Goal: Information Seeking & Learning: Learn about a topic

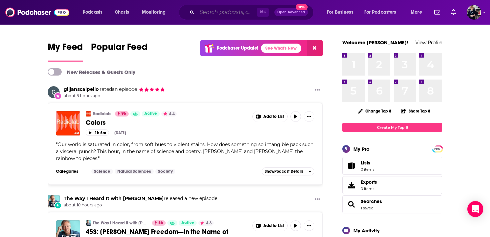
click at [214, 13] on input "Search podcasts, credits, & more..." at bounding box center [227, 12] width 60 height 11
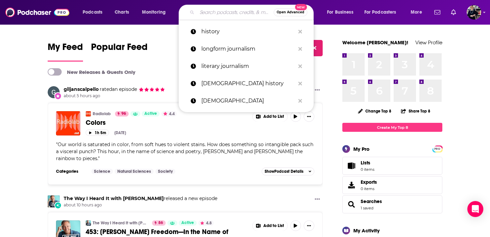
paste input "[DEMOGRAPHIC_DATA] History Uncensored"
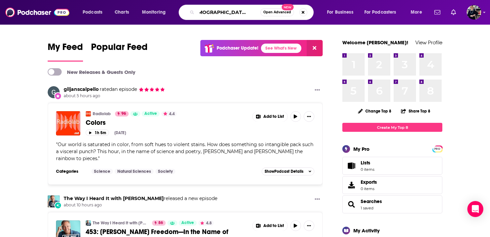
type input "Jewish History Uncensored"
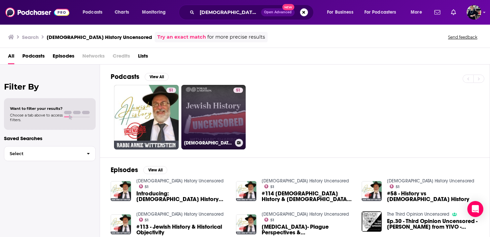
click at [209, 110] on link "51 Jewish History Uncensored" at bounding box center [213, 117] width 65 height 65
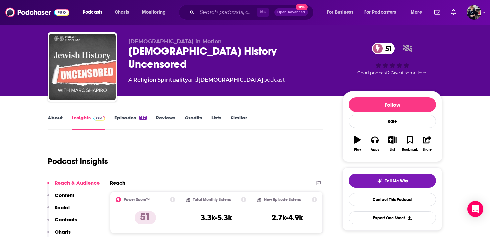
scroll to position [13, 0]
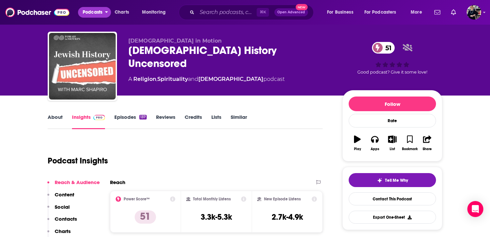
click at [99, 13] on span "Podcasts" at bounding box center [93, 12] width 20 height 9
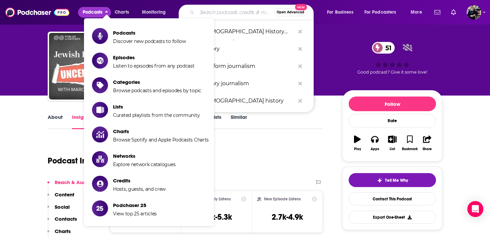
click at [226, 15] on input "Search podcasts, credits, & more..." at bounding box center [235, 12] width 77 height 11
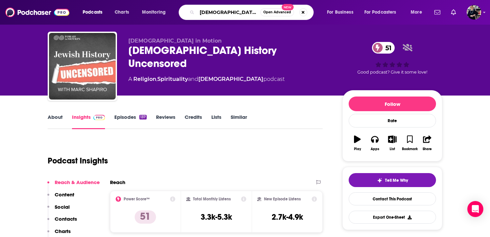
type input "jewish history"
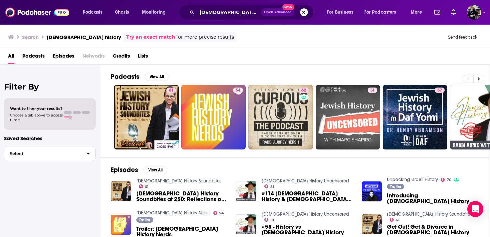
click at [45, 110] on span "Want to filter your results?" at bounding box center [36, 108] width 53 height 5
click at [70, 155] on span "Select" at bounding box center [42, 154] width 77 height 4
click at [35, 59] on span "Podcasts" at bounding box center [33, 58] width 22 height 14
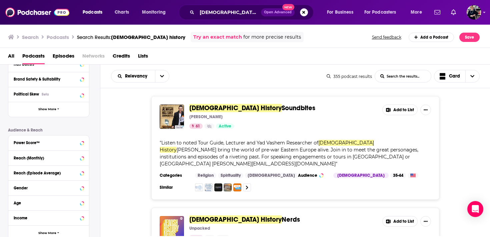
scroll to position [136, 0]
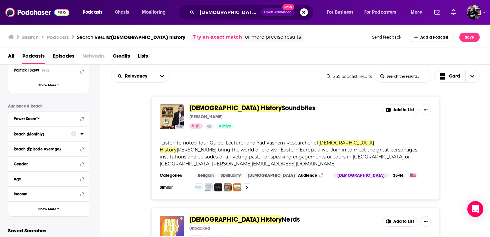
click at [36, 134] on div "Reach (Monthly)" at bounding box center [40, 134] width 53 height 5
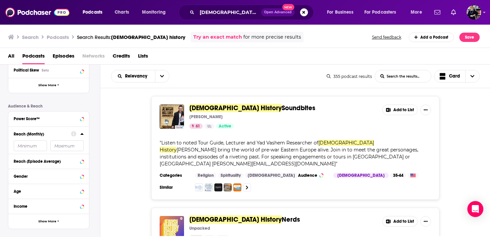
click at [26, 150] on input "number" at bounding box center [30, 146] width 33 height 11
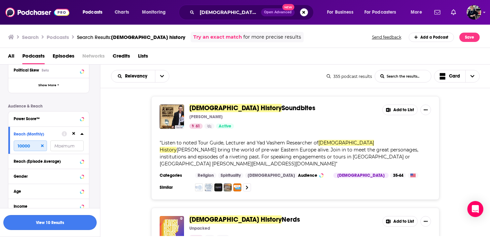
type input "10000"
click at [37, 224] on button "View 10 Results" at bounding box center [49, 222] width 93 height 15
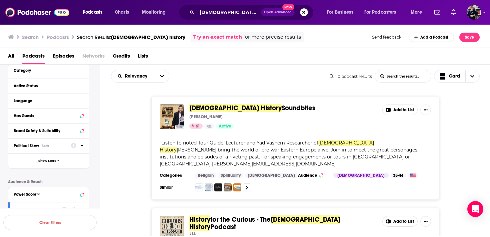
scroll to position [81, 0]
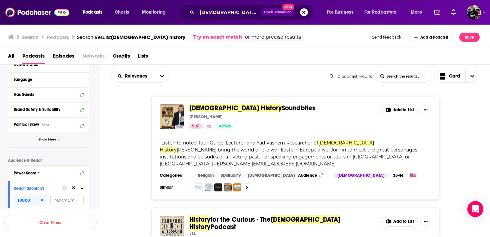
click at [52, 141] on span "Show More" at bounding box center [47, 140] width 18 height 4
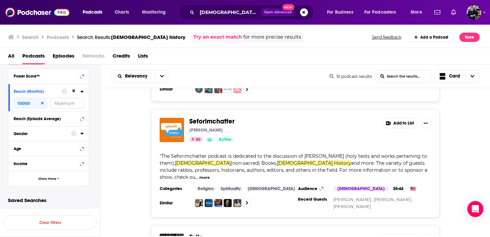
scroll to position [923, 0]
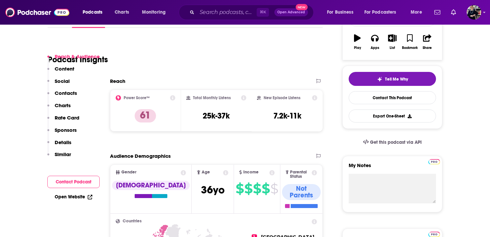
scroll to position [82, 0]
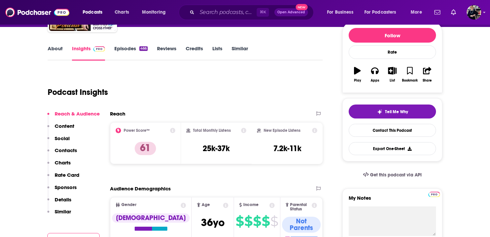
click at [56, 50] on link "About" at bounding box center [55, 52] width 15 height 15
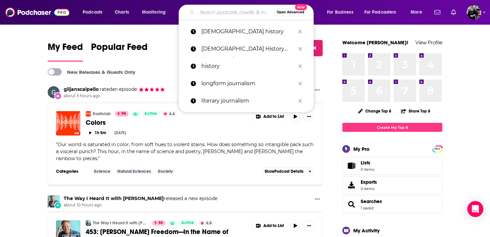
click at [206, 11] on input "Search podcasts, credits, & more..." at bounding box center [235, 12] width 77 height 11
paste input "[PERSON_NAME] Podcast"
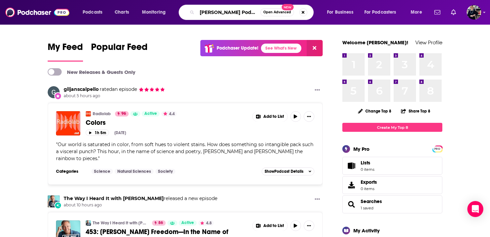
type input "[PERSON_NAME] Podcast"
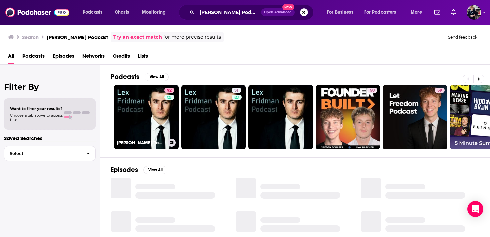
click at [149, 114] on link "92 Lex Fridman Podcast" at bounding box center [146, 117] width 65 height 65
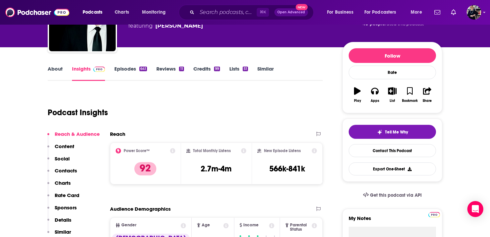
scroll to position [67, 0]
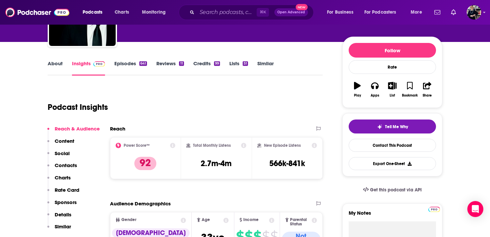
click at [206, 68] on link "Credits 99" at bounding box center [206, 67] width 27 height 15
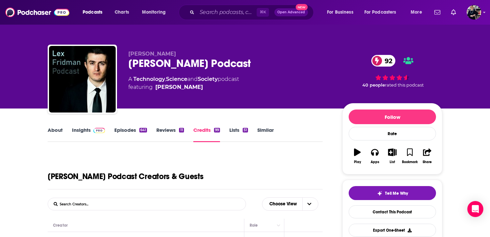
click at [193, 88] on span "featuring Lex Fridman" at bounding box center [183, 87] width 111 height 8
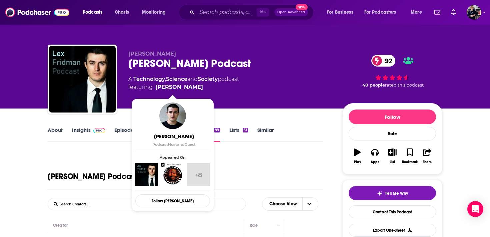
click at [189, 87] on span "featuring Lex Fridman" at bounding box center [183, 87] width 111 height 8
copy span "[PERSON_NAME]"
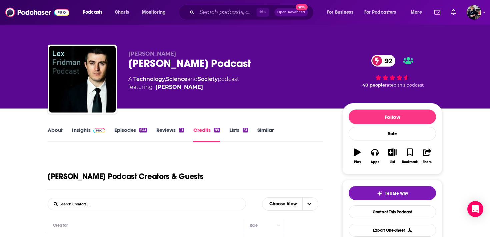
click at [194, 61] on div "Lex Fridman Podcast 92" at bounding box center [229, 63] width 203 height 13
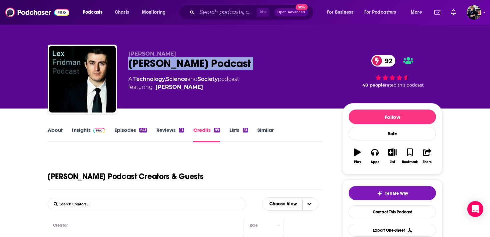
click at [194, 61] on div "Lex Fridman Podcast 92" at bounding box center [229, 63] width 203 height 13
copy div "Lex Fridman Podcast 92"
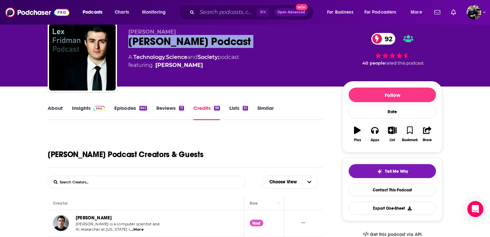
scroll to position [35, 0]
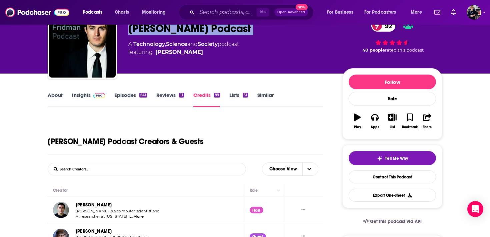
click at [133, 97] on link "Episodes 641" at bounding box center [130, 99] width 33 height 15
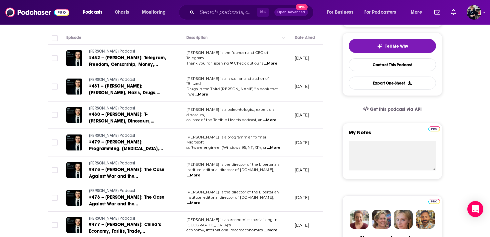
scroll to position [200, 0]
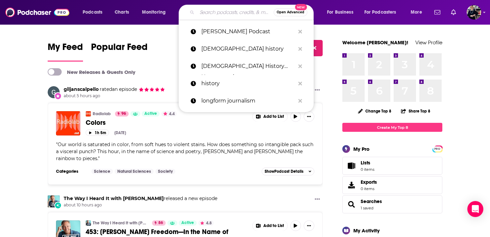
click at [202, 16] on input "Search podcasts, credits, & more..." at bounding box center [235, 12] width 77 height 11
paste input "Longform"
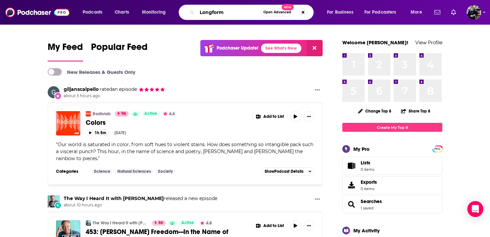
type input "Longform"
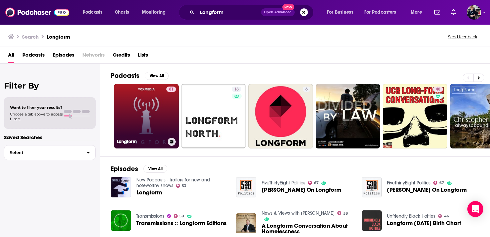
click at [150, 106] on link "61 Longform" at bounding box center [146, 116] width 65 height 65
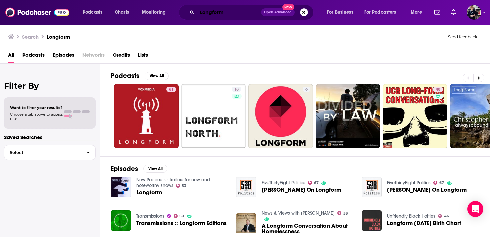
click at [214, 13] on input "Longform" at bounding box center [229, 12] width 64 height 11
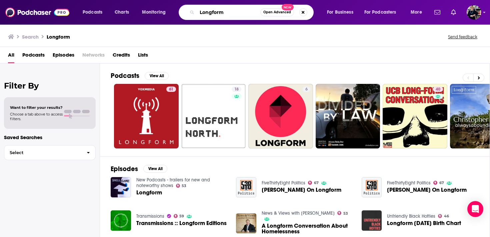
click at [214, 13] on input "Longform" at bounding box center [228, 12] width 63 height 11
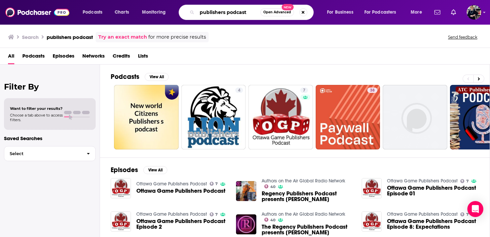
click at [199, 13] on input "publishers podcast" at bounding box center [228, 12] width 63 height 11
click at [218, 10] on input "the publishers podcast" at bounding box center [228, 12] width 63 height 11
type input "history journalism"
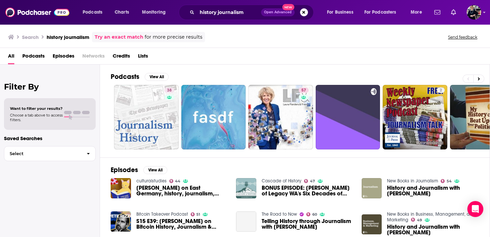
click at [34, 57] on span "Podcasts" at bounding box center [33, 58] width 22 height 14
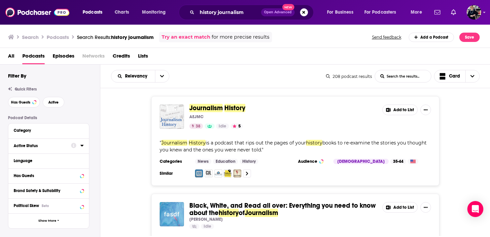
click at [51, 147] on div "Active Status" at bounding box center [40, 146] width 53 height 5
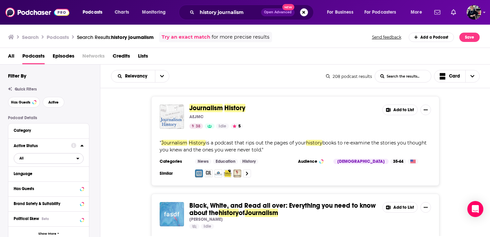
click at [48, 159] on span "All" at bounding box center [45, 158] width 62 height 9
click at [46, 181] on span "Active" at bounding box center [35, 180] width 36 height 4
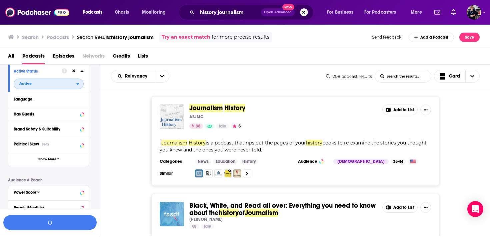
scroll to position [80, 0]
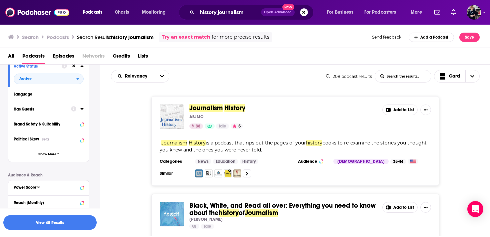
click at [41, 109] on div "Has Guests" at bounding box center [40, 109] width 53 height 5
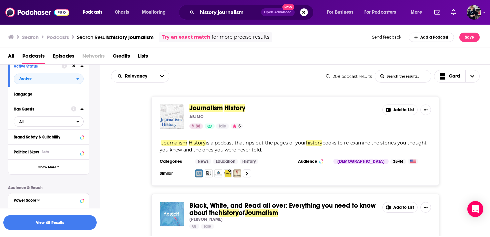
click at [38, 123] on span "All" at bounding box center [45, 121] width 62 height 9
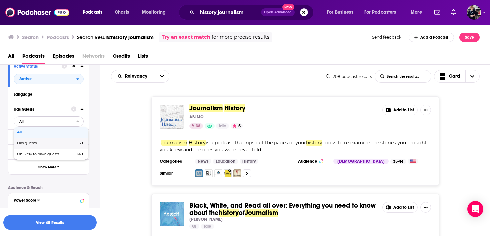
click at [38, 147] on div "Has guests 59" at bounding box center [51, 143] width 75 height 11
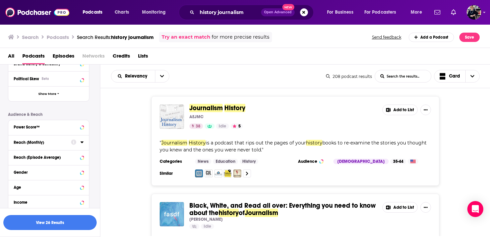
scroll to position [157, 0]
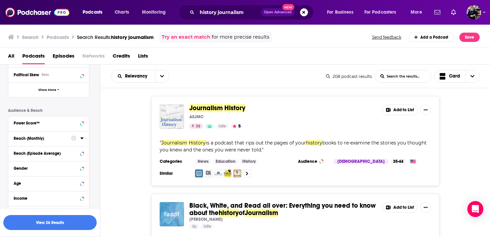
click at [39, 141] on div "Reach (Monthly)" at bounding box center [40, 138] width 53 height 5
click at [20, 155] on input "number" at bounding box center [30, 150] width 33 height 11
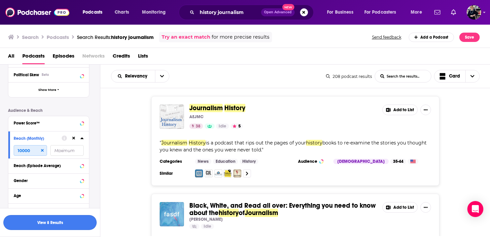
type input "10000"
click at [60, 223] on button "View 8 Results" at bounding box center [49, 222] width 93 height 15
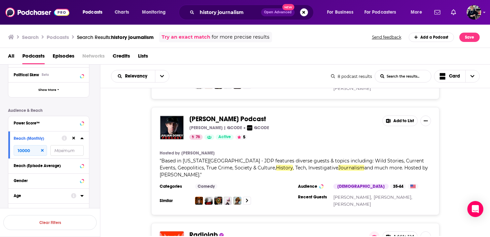
scroll to position [110, 0]
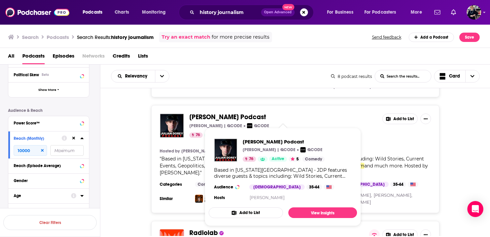
click at [139, 152] on div "Julian Dorey Podcast Julian Dorey | QCODE QCODE 76 Active 5 Add to List Hosted …" at bounding box center [295, 159] width 390 height 108
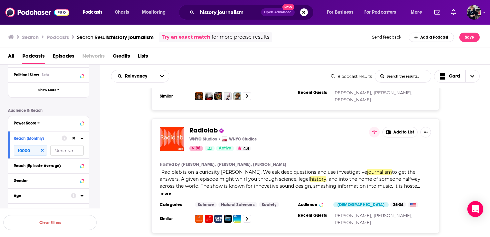
scroll to position [212, 0]
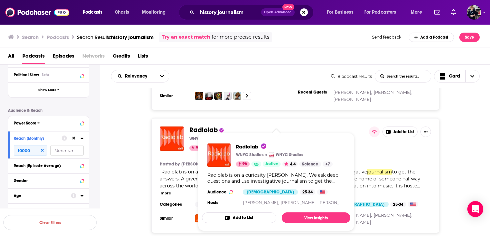
click at [144, 162] on div "Radiolab WNYC Studios WNYC Studios 96 Active 4.4 Add to List Hosted by Jad Abum…" at bounding box center [295, 175] width 390 height 115
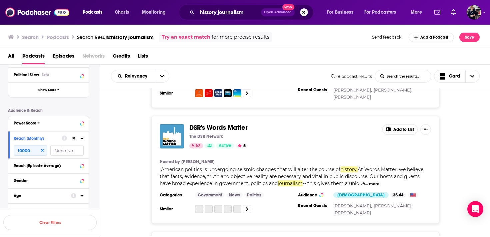
scroll to position [349, 0]
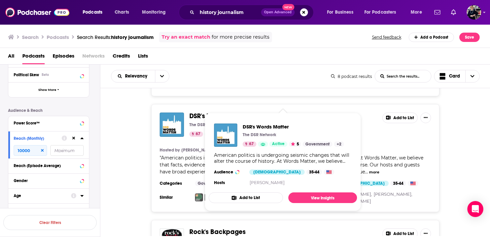
click at [140, 148] on div "DSR's Words Matter The DSR Network 67 Active 5 Add to List Hosted by Lindsay Gr…" at bounding box center [295, 158] width 390 height 108
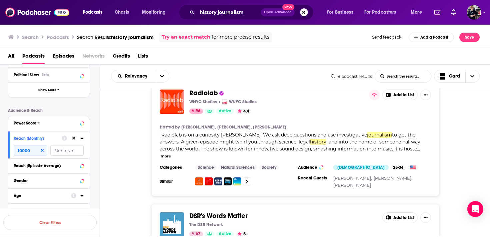
scroll to position [217, 0]
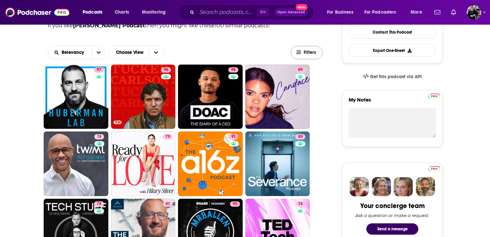
scroll to position [173, 0]
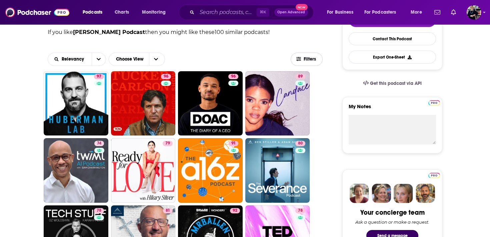
click at [303, 60] on span "Filters" at bounding box center [306, 59] width 31 height 5
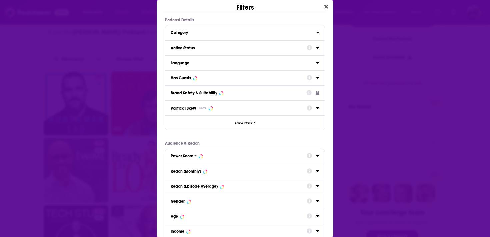
scroll to position [0, 0]
click at [251, 52] on button "Active Status" at bounding box center [239, 47] width 136 height 8
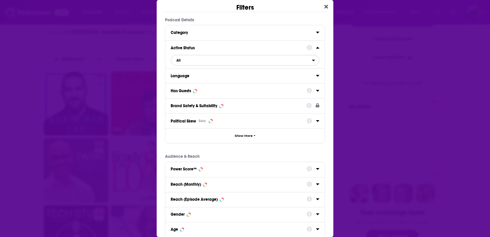
click at [242, 59] on span "All" at bounding box center [241, 60] width 141 height 9
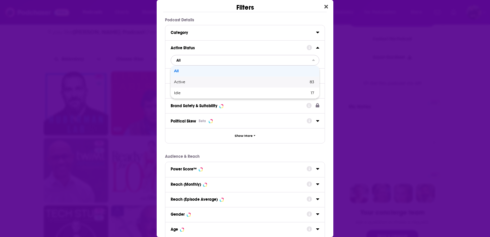
click at [223, 85] on div "Active 83" at bounding box center [245, 82] width 149 height 11
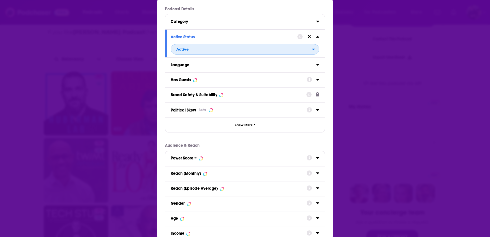
scroll to position [12, 0]
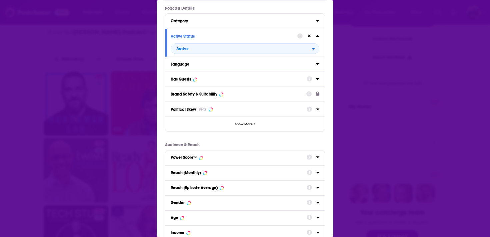
click at [223, 85] on div "Has Guests" at bounding box center [244, 79] width 159 height 15
click at [209, 83] on button "Has Guests" at bounding box center [239, 79] width 136 height 8
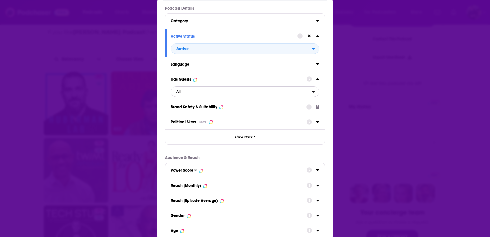
click at [202, 92] on span "All" at bounding box center [241, 91] width 141 height 9
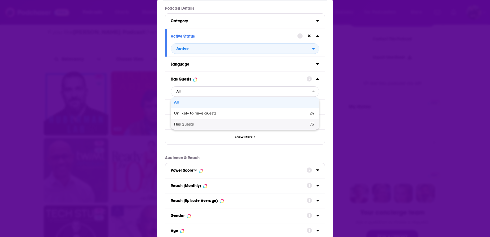
click at [194, 127] on div "Has guests 76" at bounding box center [245, 124] width 149 height 11
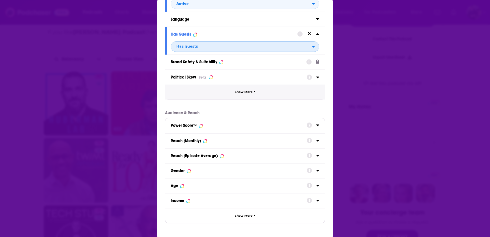
scroll to position [61, 0]
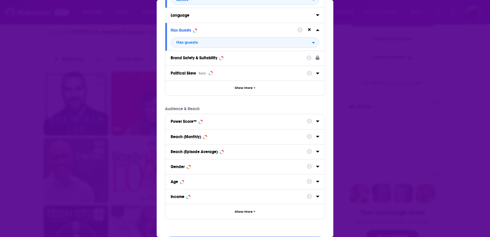
click at [218, 139] on div "Reach (Monthly)" at bounding box center [237, 137] width 132 height 5
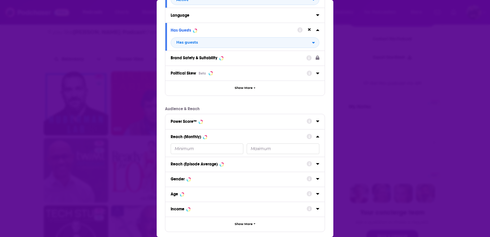
click at [197, 152] on input "Dialog" at bounding box center [207, 149] width 73 height 11
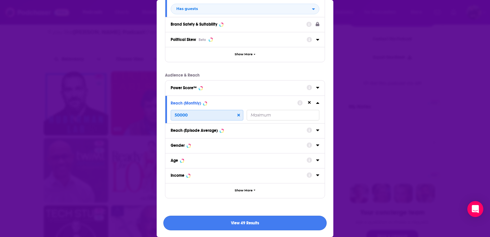
type input "50000"
click at [233, 224] on button "View 49 Results" at bounding box center [244, 223] width 163 height 15
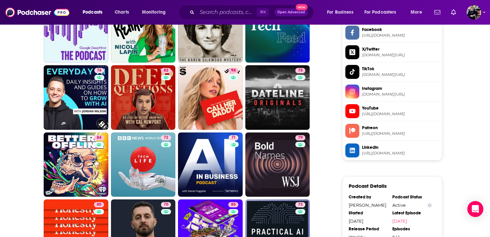
scroll to position [700, 0]
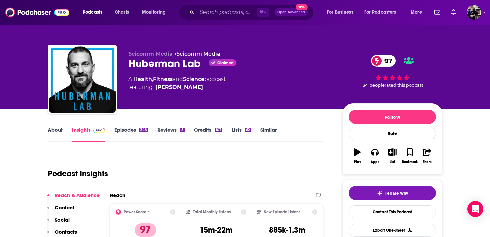
scroll to position [7, 0]
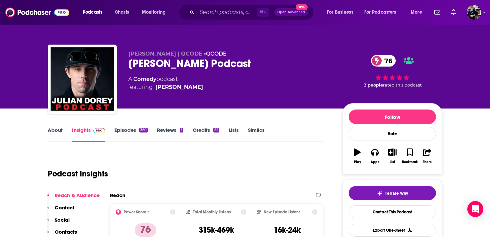
click at [188, 88] on div "A Comedy podcast featuring [PERSON_NAME]" at bounding box center [229, 83] width 203 height 16
copy span "[PERSON_NAME]"
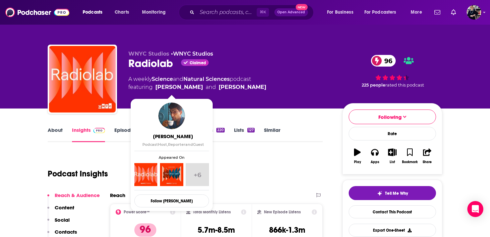
drag, startPoint x: 190, startPoint y: 96, endPoint x: 156, endPoint y: 88, distance: 35.1
click at [156, 88] on div "WNYC Studios • WNYC Studios Radiolab Claimed 96 A weekly Science and Natural Sc…" at bounding box center [229, 77] width 203 height 53
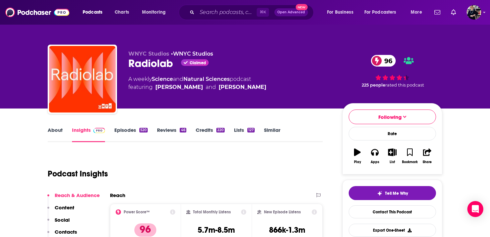
click at [258, 108] on div "WNYC Studios • WNYC Studios Radiolab Claimed 96 A weekly Science and Natural Sc…" at bounding box center [285, 81] width 314 height 60
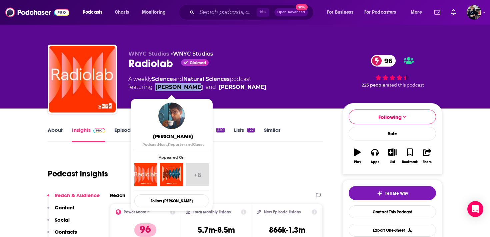
drag, startPoint x: 186, startPoint y: 93, endPoint x: 155, endPoint y: 88, distance: 31.3
click at [155, 88] on div "WNYC Studios • WNYC Studios Radiolab Claimed 96 A weekly Science and Natural Sc…" at bounding box center [229, 77] width 203 height 53
copy link "Latif Nasser"
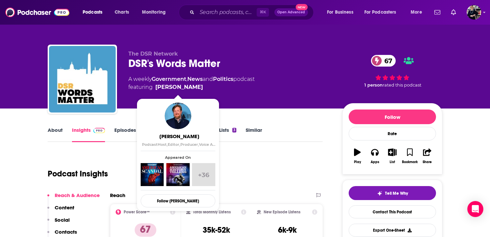
click at [199, 87] on span "featuring [PERSON_NAME]" at bounding box center [191, 87] width 126 height 8
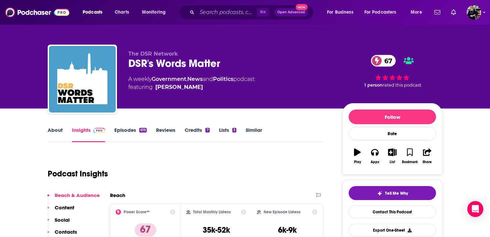
copy span "[PERSON_NAME]"
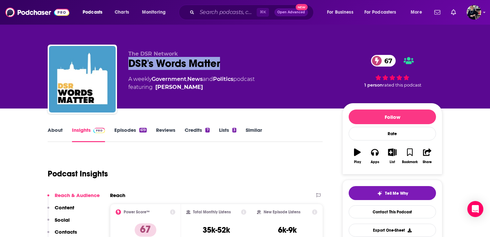
drag, startPoint x: 223, startPoint y: 63, endPoint x: 129, endPoint y: 63, distance: 94.6
click at [129, 63] on div "DSR's Words Matter 67" at bounding box center [229, 63] width 203 height 13
copy h2 "DSR's Words Matter"
click at [202, 92] on div "The DSR Network DSR's Words Matter 67 A weekly Government , News and Politics p…" at bounding box center [229, 77] width 203 height 53
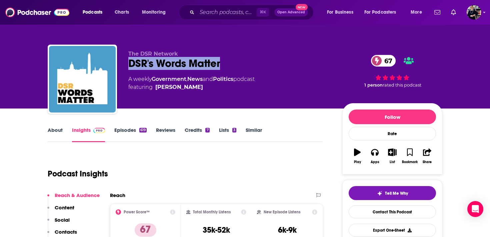
copy span "[PERSON_NAME]"
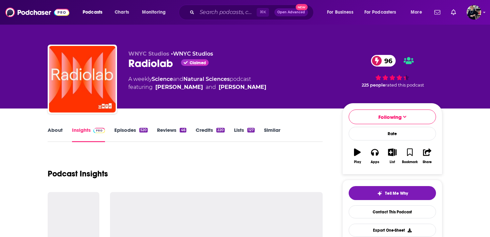
click at [272, 131] on link "Similar" at bounding box center [272, 134] width 16 height 15
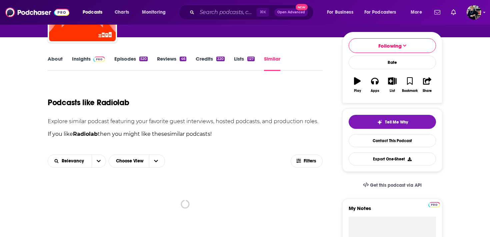
scroll to position [77, 0]
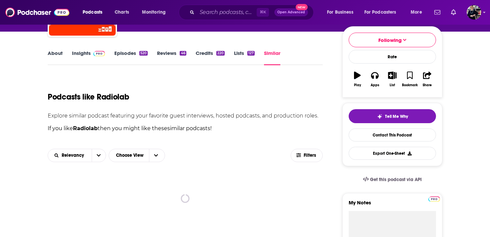
click at [240, 57] on link "Lists 127" at bounding box center [244, 57] width 21 height 15
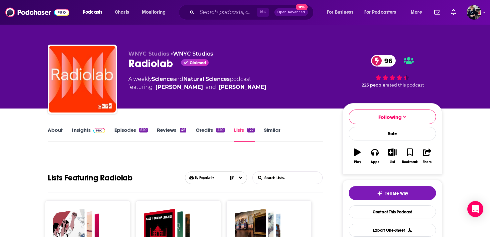
click at [271, 131] on link "Similar" at bounding box center [272, 134] width 16 height 15
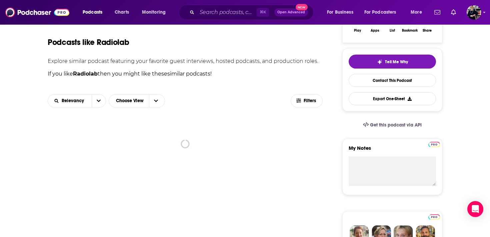
scroll to position [133, 0]
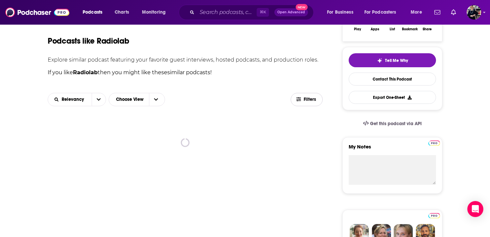
click at [308, 101] on span "Filters" at bounding box center [309, 99] width 13 height 5
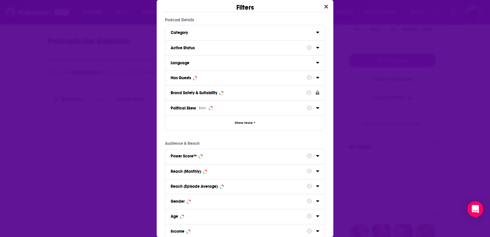
click at [259, 32] on div "Category" at bounding box center [241, 32] width 141 height 5
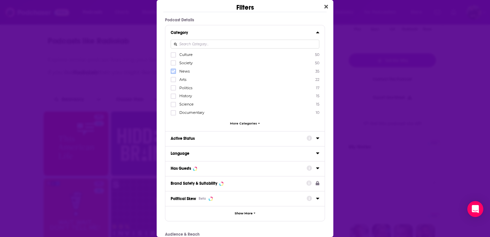
click at [173, 72] on icon "Dialog" at bounding box center [173, 71] width 4 height 3
click at [173, 89] on icon "Dialog" at bounding box center [173, 88] width 4 height 4
click at [173, 95] on icon "Dialog" at bounding box center [173, 96] width 4 height 4
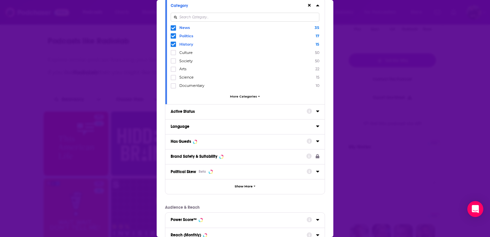
scroll to position [52, 0]
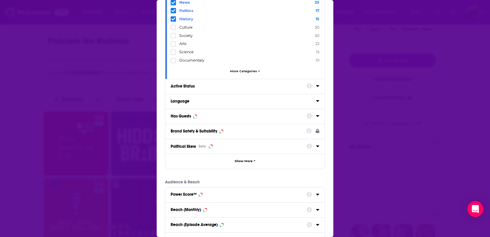
click at [234, 100] on div "Language" at bounding box center [241, 101] width 141 height 5
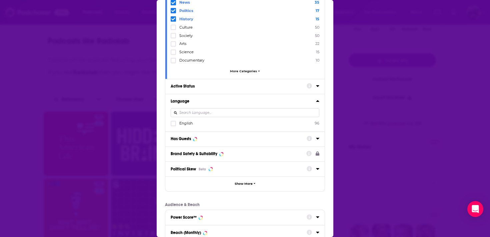
click at [234, 100] on div "Language" at bounding box center [241, 101] width 141 height 5
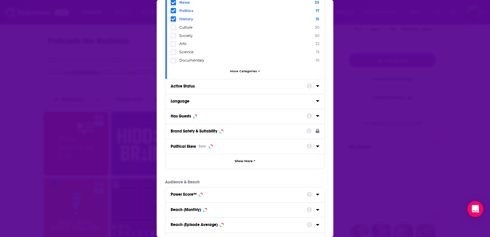
click at [227, 85] on div "Active Status" at bounding box center [237, 86] width 132 height 5
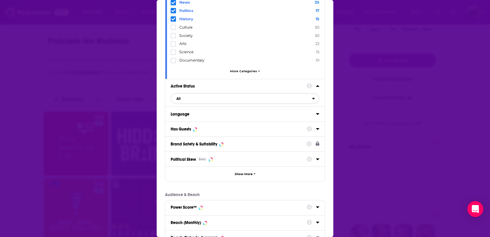
click at [208, 98] on span "All" at bounding box center [241, 98] width 141 height 9
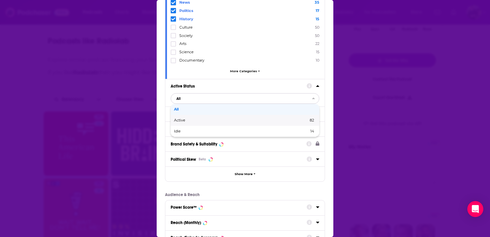
click at [201, 120] on span "Active" at bounding box center [210, 121] width 73 height 4
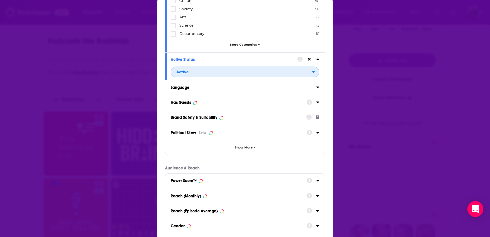
scroll to position [81, 0]
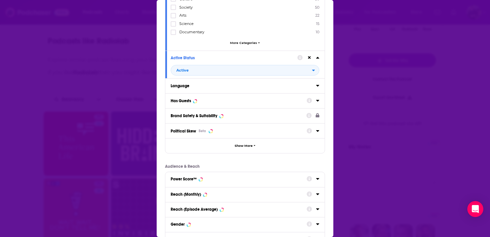
click at [220, 99] on div "Has Guests" at bounding box center [237, 101] width 132 height 5
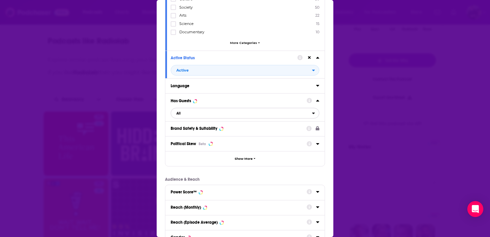
click at [208, 115] on span "All" at bounding box center [241, 113] width 141 height 9
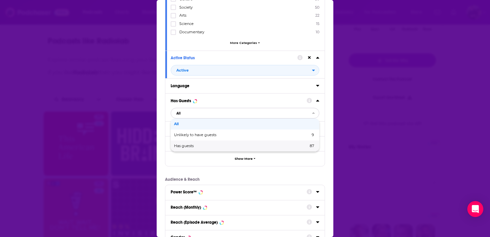
click at [200, 145] on span "Has guests" at bounding box center [212, 146] width 77 height 4
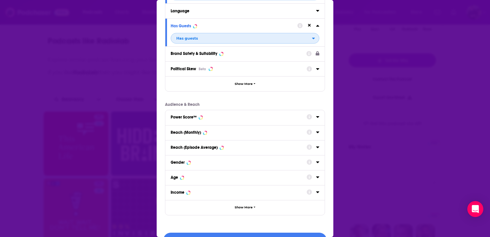
scroll to position [172, 0]
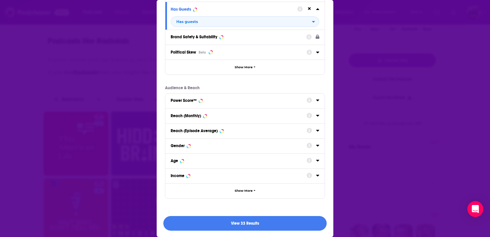
click at [240, 114] on div "Reach (Monthly)" at bounding box center [237, 116] width 132 height 5
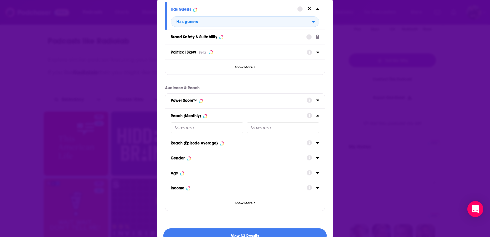
click at [194, 131] on input "Dialog" at bounding box center [207, 128] width 73 height 11
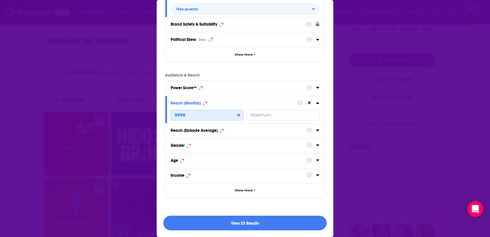
type input "9998"
click at [262, 225] on button "View 33 Results" at bounding box center [244, 223] width 163 height 15
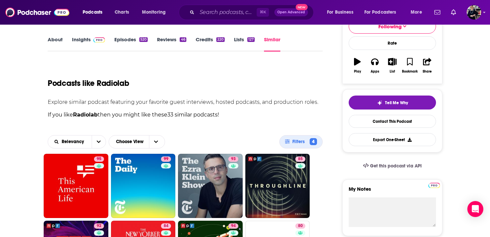
scroll to position [42, 0]
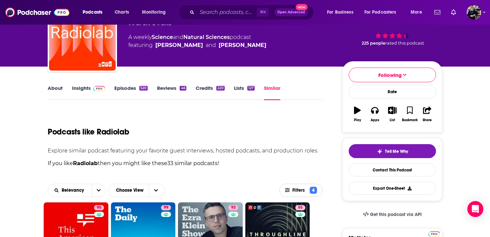
click at [292, 191] on span "Filters 4" at bounding box center [300, 190] width 43 height 7
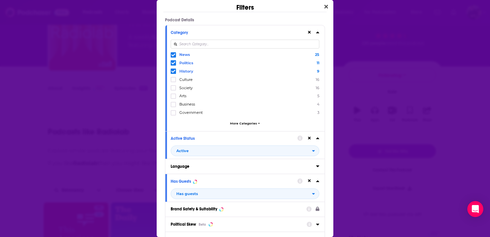
click at [173, 55] on icon "Dialog" at bounding box center [173, 55] width 4 height 4
click at [174, 55] on icon "Dialog" at bounding box center [173, 55] width 4 height 4
click at [242, 123] on span "More Categories" at bounding box center [243, 124] width 27 height 4
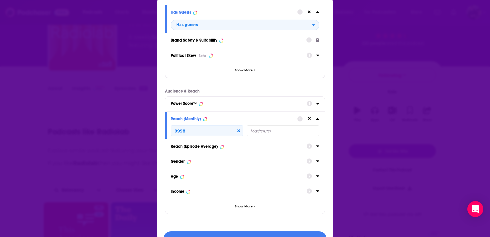
scroll to position [383, 0]
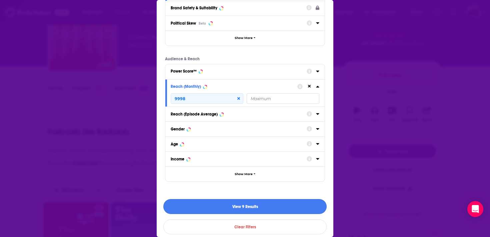
click at [248, 204] on button "View 9 Results" at bounding box center [244, 206] width 163 height 15
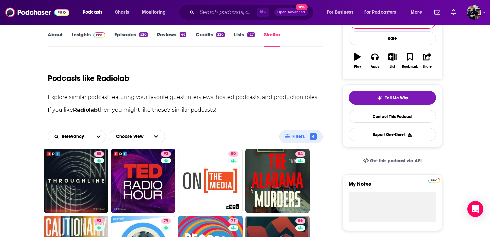
scroll to position [121, 0]
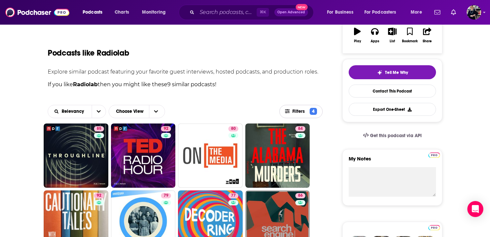
click at [286, 111] on icon "button" at bounding box center [287, 111] width 5 height 4
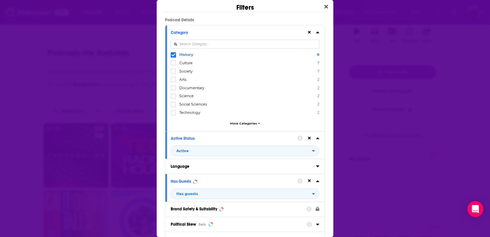
scroll to position [185, 0]
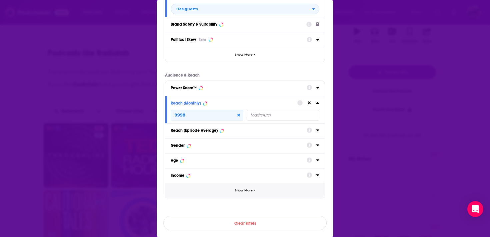
click at [219, 190] on button "Show More" at bounding box center [244, 190] width 159 height 15
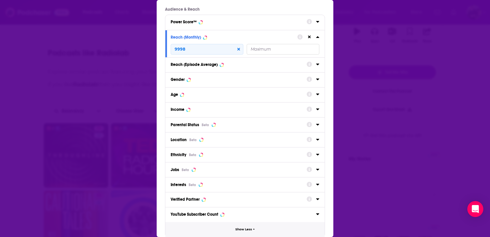
scroll to position [251, 0]
click at [226, 135] on button "Location Beta" at bounding box center [239, 139] width 136 height 9
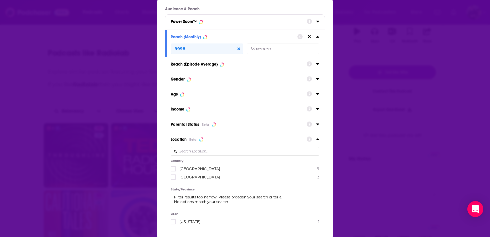
click at [202, 152] on input "Dialog" at bounding box center [245, 151] width 149 height 9
click at [174, 169] on icon "Dialog" at bounding box center [173, 169] width 4 height 3
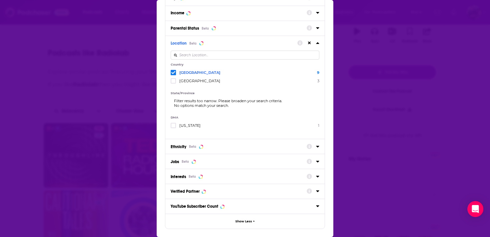
scroll to position [398, 0]
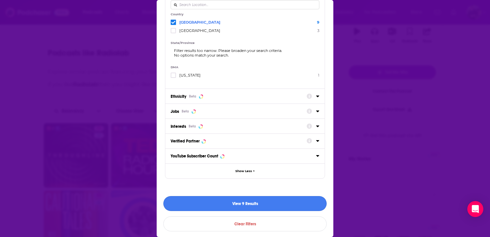
click at [250, 203] on button "View 9 Results" at bounding box center [244, 203] width 163 height 15
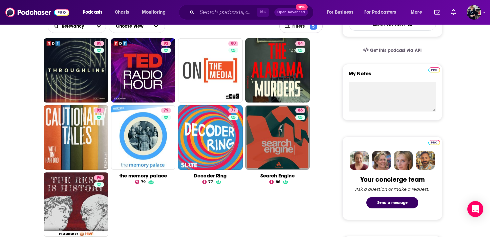
scroll to position [206, 0]
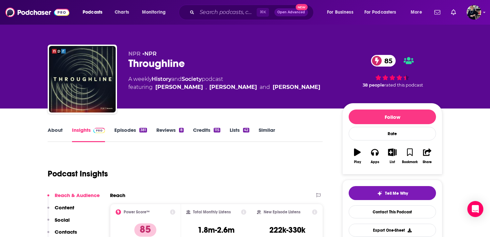
click at [49, 133] on link "About" at bounding box center [55, 134] width 15 height 15
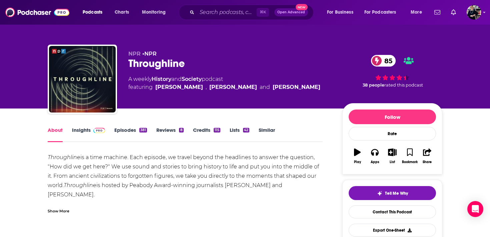
click at [86, 132] on link "Insights" at bounding box center [88, 134] width 33 height 15
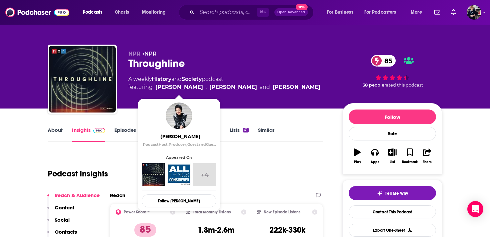
drag, startPoint x: 194, startPoint y: 93, endPoint x: 157, endPoint y: 88, distance: 37.9
click at [157, 88] on div "NPR • NPR Throughline 85 A weekly History and Society podcast featuring Rund Ab…" at bounding box center [229, 77] width 203 height 53
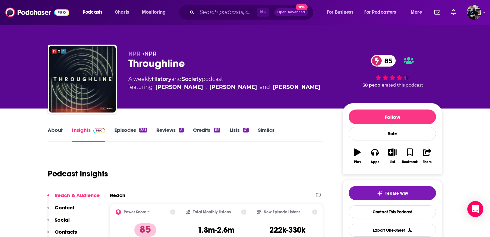
copy link "Rund Abdelfatah"
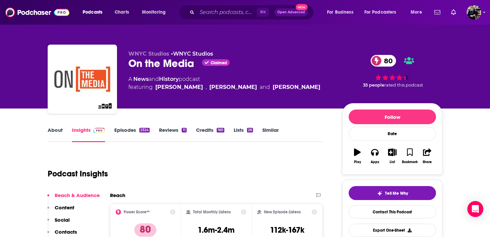
click at [54, 128] on link "About" at bounding box center [55, 134] width 15 height 15
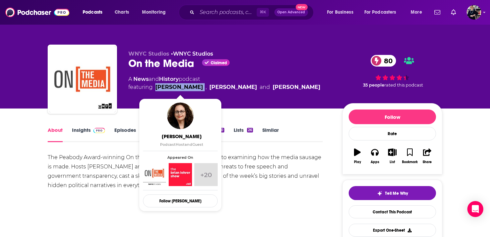
drag, startPoint x: 207, startPoint y: 86, endPoint x: 155, endPoint y: 91, distance: 52.8
click at [155, 91] on span "featuring Brooke Gladstone , Bob Garfield and Micah Loewinger" at bounding box center [224, 87] width 192 height 8
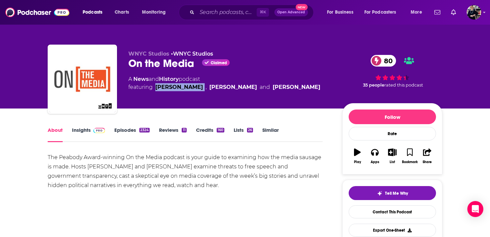
copy link "Brooke Gladstone"
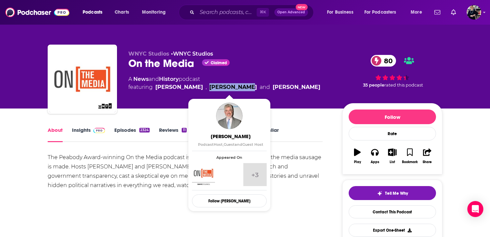
drag, startPoint x: 247, startPoint y: 89, endPoint x: 210, endPoint y: 89, distance: 37.3
click at [210, 89] on span "featuring Brooke Gladstone , Bob Garfield and Micah Loewinger" at bounding box center [224, 87] width 192 height 8
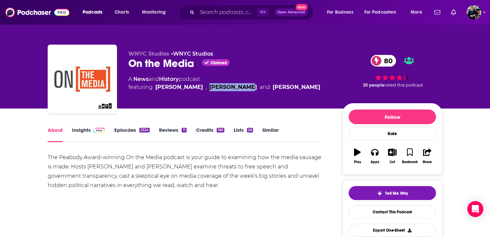
copy link "Bob Garfield"
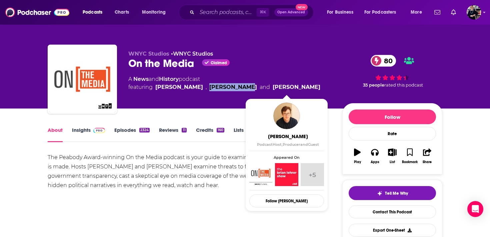
drag, startPoint x: 316, startPoint y: 89, endPoint x: 263, endPoint y: 91, distance: 53.0
click at [263, 91] on div "A News and History podcast featuring Brooke Gladstone , Bob Garfield and Micah …" at bounding box center [229, 83] width 203 height 16
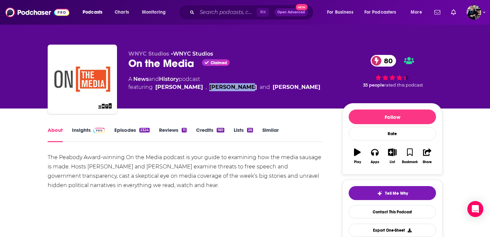
copy link "Micah Loewinger"
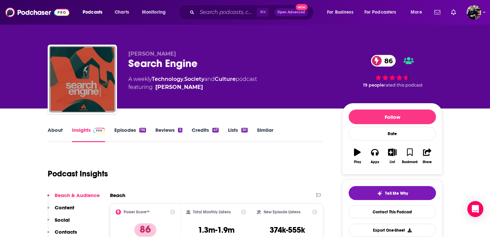
click at [57, 132] on link "About" at bounding box center [55, 134] width 15 height 15
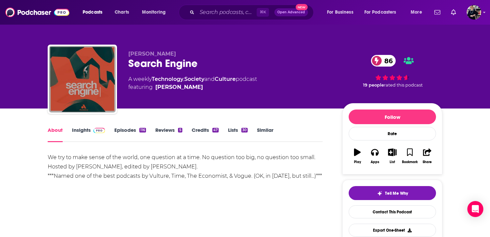
click at [86, 131] on link "Insights" at bounding box center [88, 134] width 33 height 15
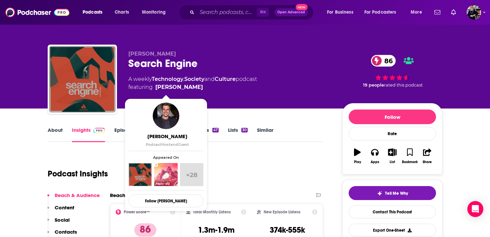
drag, startPoint x: 181, startPoint y: 91, endPoint x: 175, endPoint y: 88, distance: 6.9
click at [175, 88] on span "featuring PJ Vogt" at bounding box center [192, 87] width 129 height 8
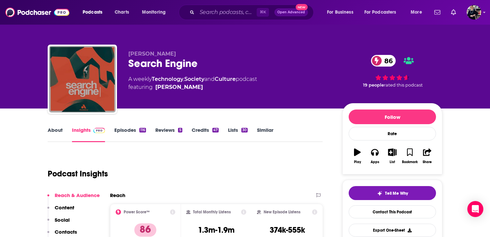
copy span "PJ Vogt"
drag, startPoint x: 205, startPoint y: 62, endPoint x: 127, endPoint y: 66, distance: 78.3
click at [127, 66] on div "PJ Vogt Search Engine 86 A weekly Technology , Society and Culture podcast feat…" at bounding box center [245, 81] width 394 height 72
copy h2 "Search Engine"
drag, startPoint x: 155, startPoint y: 52, endPoint x: 126, endPoint y: 54, distance: 28.7
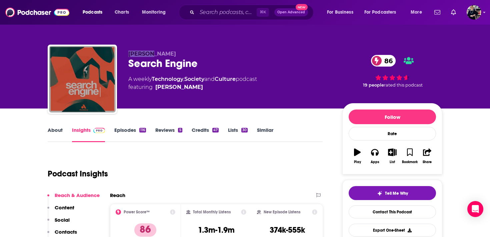
click at [126, 54] on div "PJ Vogt Search Engine 86 A weekly Technology , Society and Culture podcast feat…" at bounding box center [245, 81] width 394 height 72
copy span "PJ Vogt"
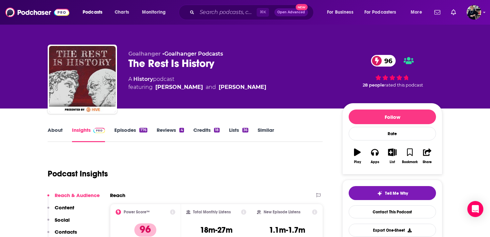
click at [53, 132] on link "About" at bounding box center [55, 134] width 15 height 15
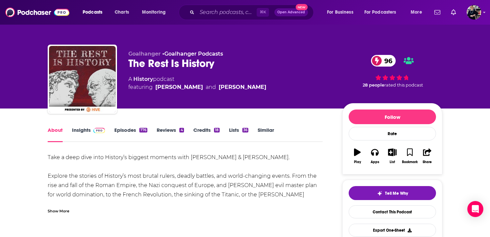
drag, startPoint x: 209, startPoint y: 94, endPoint x: 155, endPoint y: 88, distance: 54.6
click at [155, 88] on div "Goalhanger • Goalhanger Podcasts The Rest Is History 96 A History podcast featu…" at bounding box center [229, 77] width 203 height 53
copy link "[PERSON_NAME]"
